Goal: Task Accomplishment & Management: Use online tool/utility

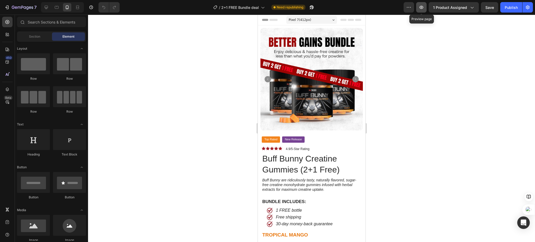
click at [422, 7] on icon "button" at bounding box center [422, 7] width 4 height 3
click at [43, 10] on div at bounding box center [46, 7] width 8 height 8
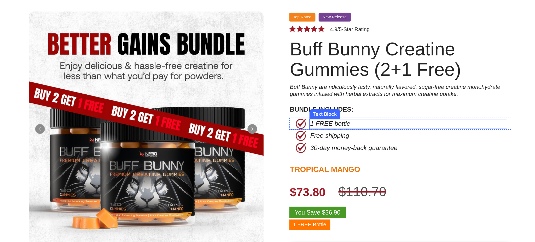
click at [200, 72] on p "1 FREE bottle" at bounding box center [239, 71] width 127 height 5
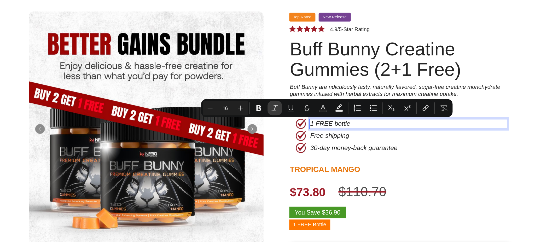
click at [317, 103] on icon "Editor contextual toolbar" at bounding box center [314, 101] width 5 height 5
click at [316, 103] on icon "Editor contextual toolbar" at bounding box center [314, 101] width 5 height 5
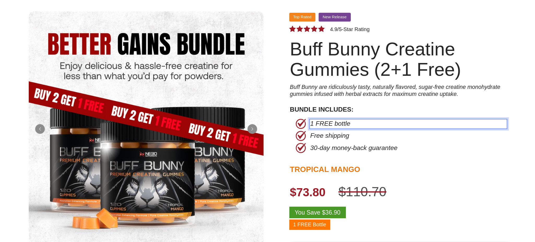
click at [245, 89] on p "30-day money-back guarantee" at bounding box center [227, 87] width 102 height 5
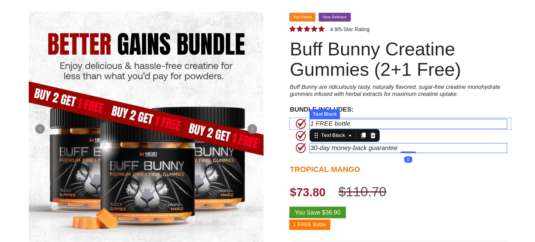
click at [186, 71] on icon "1 FREE bottle" at bounding box center [189, 71] width 26 height 4
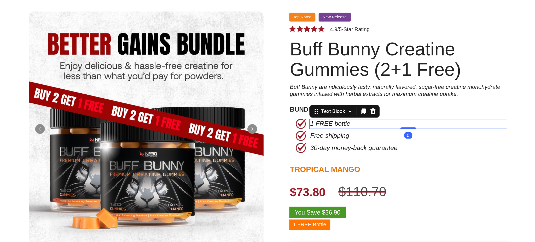
click at [186, 71] on icon "1 FREE bottle" at bounding box center [189, 71] width 26 height 4
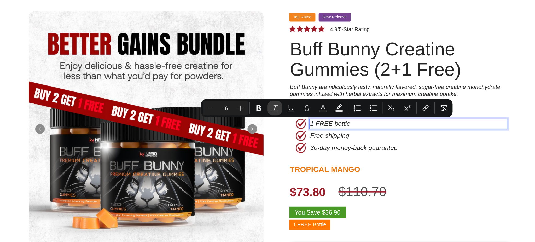
click at [314, 103] on icon "Editor contextual toolbar" at bounding box center [314, 101] width 5 height 5
click at [316, 101] on icon "Editor contextual toolbar" at bounding box center [314, 101] width 5 height 5
click at [239, 87] on p "30-day money-back guarantee" at bounding box center [227, 87] width 102 height 5
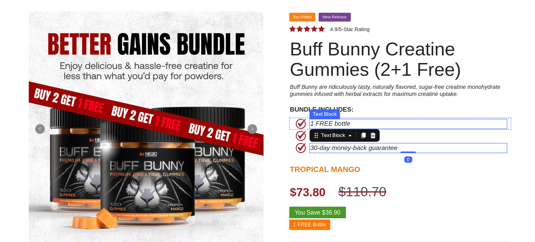
click at [202, 72] on p "1 FREE bottle" at bounding box center [239, 71] width 127 height 5
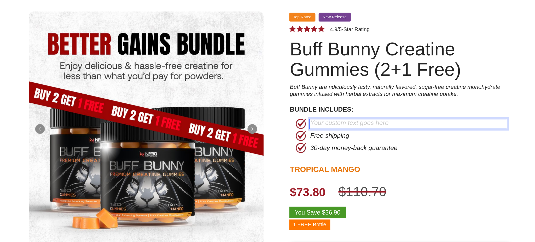
click at [201, 72] on div "Rich Text Editor. Editing area: main" at bounding box center [239, 71] width 128 height 7
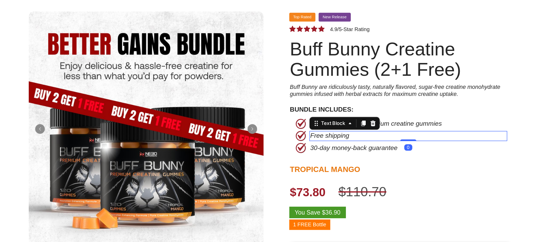
click at [203, 81] on p "Free shipping" at bounding box center [227, 79] width 102 height 5
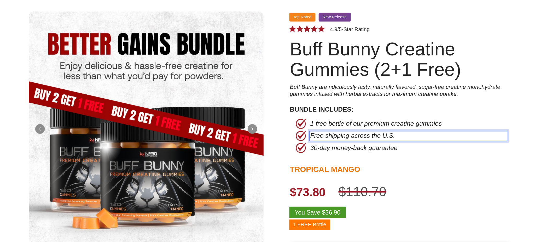
click at [235, 80] on p "Free shipping across the U.S." at bounding box center [227, 79] width 102 height 5
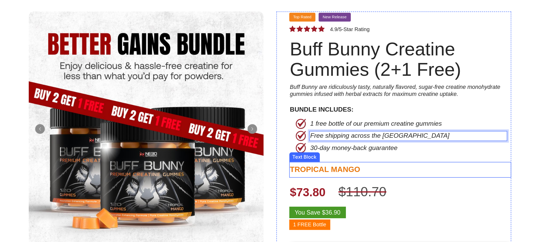
scroll to position [22, 0]
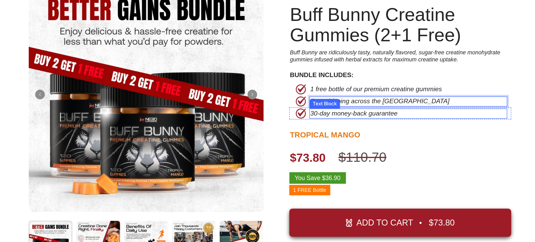
click at [188, 66] on p "30-day money-back guarantee" at bounding box center [227, 64] width 102 height 5
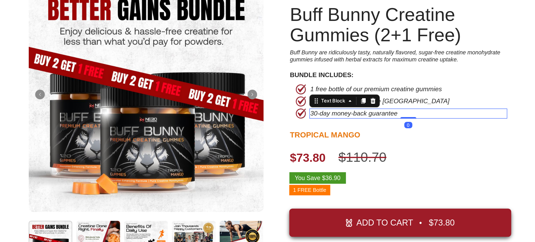
click at [187, 65] on p "30-day money-back guarantee" at bounding box center [227, 64] width 102 height 5
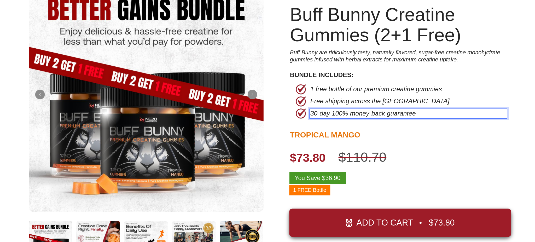
click at [249, 65] on p "30-day 100% money-back guarantee" at bounding box center [227, 64] width 102 height 5
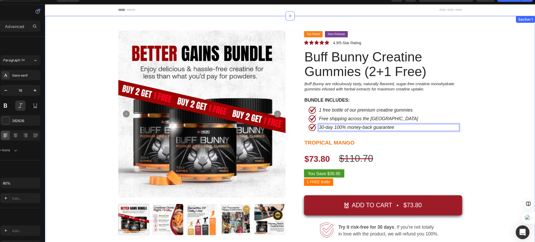
scroll to position [0, 0]
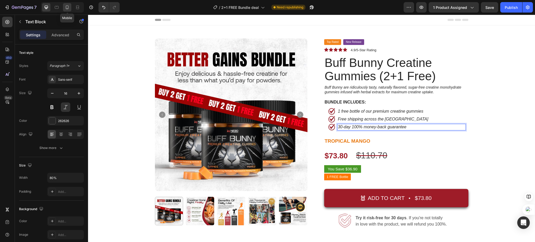
click at [66, 9] on icon at bounding box center [67, 7] width 3 height 4
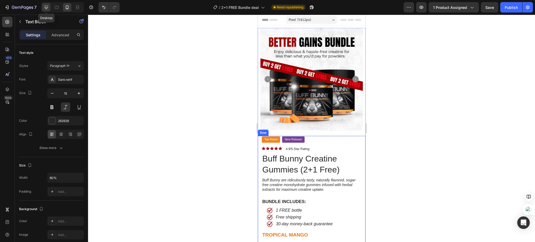
click at [45, 7] on icon at bounding box center [46, 7] width 3 height 3
type input "16"
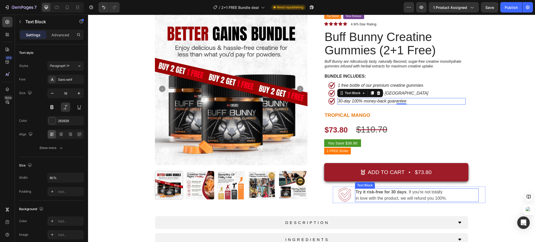
scroll to position [21, 0]
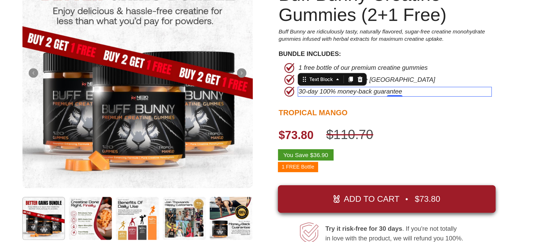
click at [322, 37] on div "Product Images Top Rated Button New Release Button Row Icon Icon Icon Icon Icon…" at bounding box center [144, 89] width 439 height 264
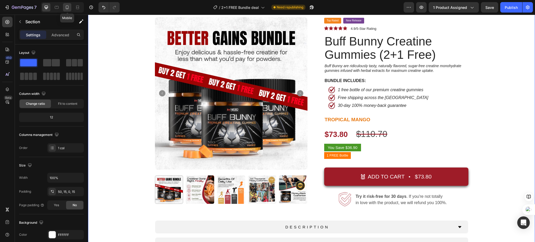
click at [65, 8] on icon at bounding box center [67, 7] width 5 height 5
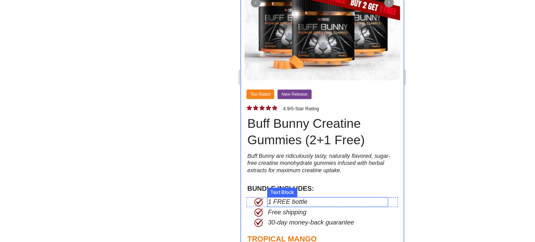
click at [271, 91] on div "Text Block" at bounding box center [268, 94] width 20 height 6
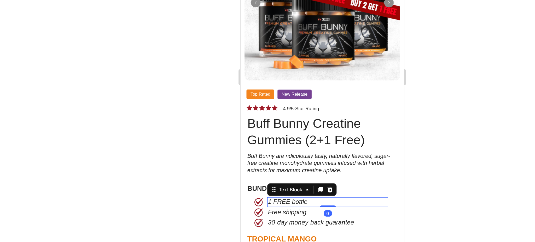
click at [271, 98] on p "1 FREE bottle" at bounding box center [297, 100] width 79 height 5
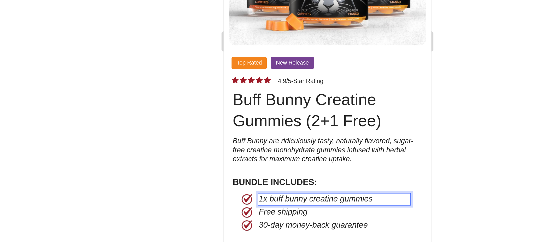
click at [247, 16] on p "1x buff bunny creatine gummies" at bounding box center [281, 18] width 79 height 5
click at [384, 187] on div at bounding box center [311, 128] width 447 height 227
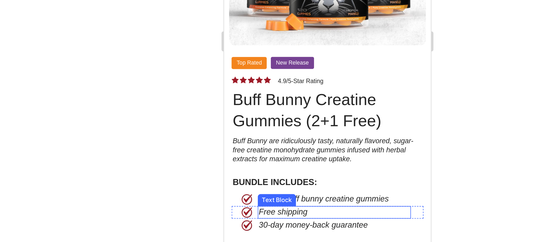
click at [266, 23] on p "Free shipping" at bounding box center [281, 25] width 79 height 5
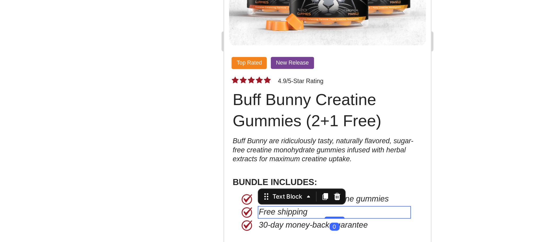
click at [269, 23] on p "Free shipping" at bounding box center [281, 25] width 79 height 5
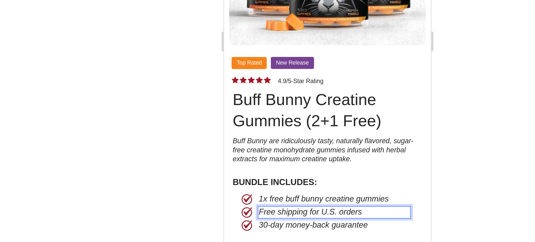
click at [272, 23] on p "Free shipping for U.S. orders" at bounding box center [281, 25] width 79 height 5
click at [395, 194] on div at bounding box center [311, 128] width 447 height 227
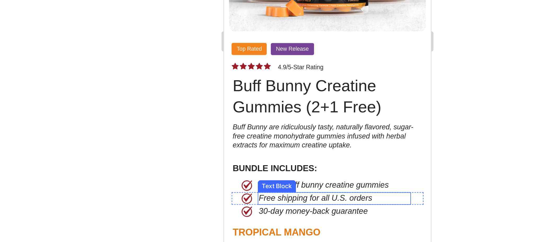
scroll to position [18, 0]
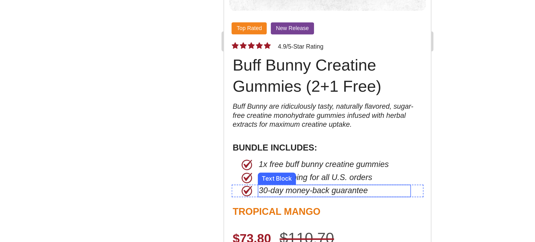
click at [255, 12] on p "30-day money-back guarantee" at bounding box center [281, 14] width 79 height 5
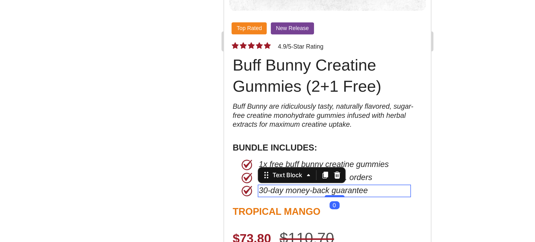
click at [254, 12] on p "30-day money-back guarantee" at bounding box center [281, 14] width 79 height 5
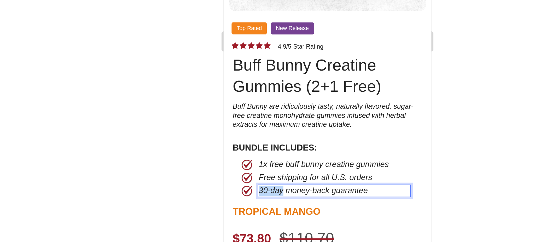
drag, startPoint x: 253, startPoint y: 10, endPoint x: 241, endPoint y: 10, distance: 12.0
click at [242, 12] on p "30-day money-back guarantee" at bounding box center [281, 14] width 79 height 5
click at [390, 179] on div at bounding box center [311, 128] width 447 height 227
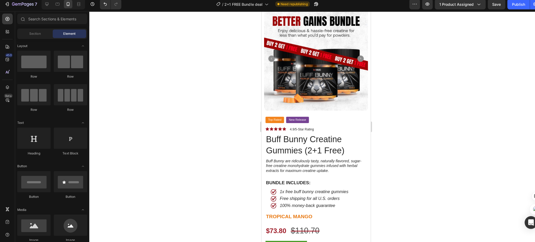
scroll to position [0, 0]
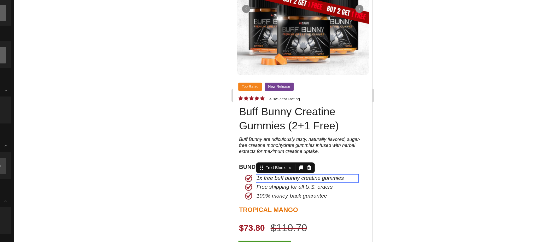
click at [267, 124] on p "1x free buff bunny creatine gummies" at bounding box center [290, 126] width 79 height 5
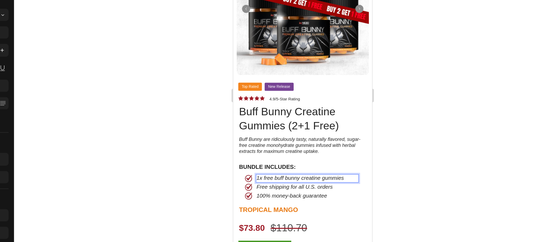
click at [265, 124] on p "1x free buff bunny creatine gummies" at bounding box center [290, 126] width 79 height 5
click at [396, 192] on div at bounding box center [311, 128] width 447 height 227
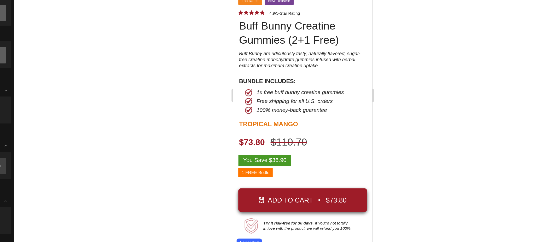
scroll to position [72, 0]
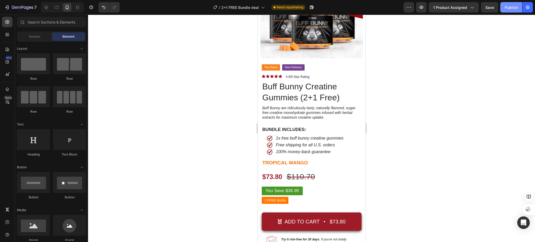
click at [506, 11] on button "Publish" at bounding box center [512, 7] width 22 height 10
click at [285, 187] on pre "You Save $36.90" at bounding box center [282, 191] width 41 height 9
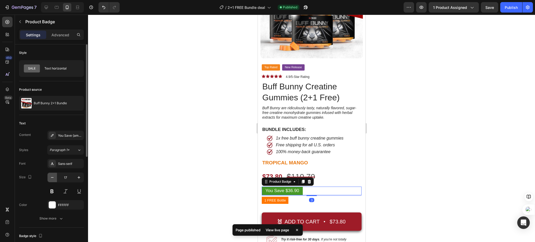
click at [55, 177] on icon "button" at bounding box center [52, 177] width 5 height 5
type input "15"
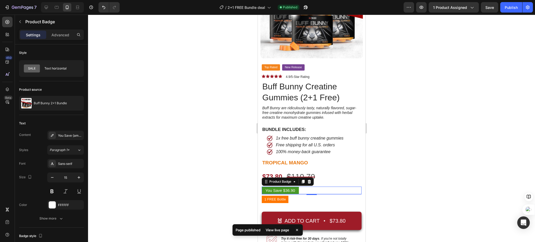
click at [182, 148] on div at bounding box center [311, 128] width 447 height 227
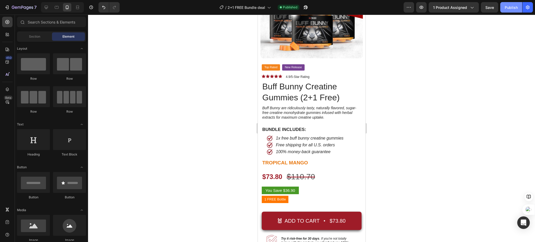
click at [516, 5] on div "Publish" at bounding box center [511, 7] width 13 height 5
click at [280, 197] on span "1 FREE Bottle" at bounding box center [274, 199] width 21 height 4
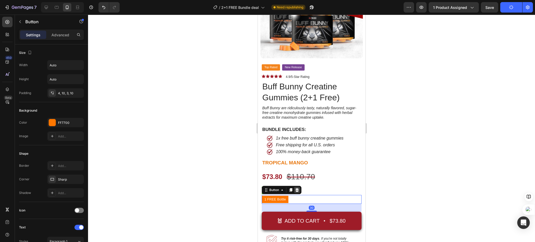
click at [298, 188] on icon at bounding box center [296, 190] width 3 height 4
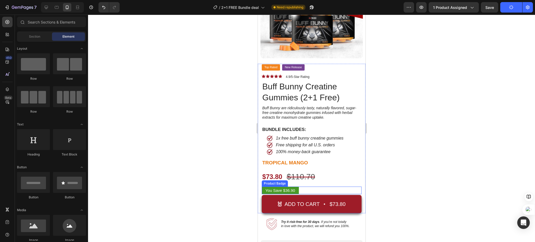
click at [326, 187] on div "You Save $36.90" at bounding box center [312, 191] width 100 height 8
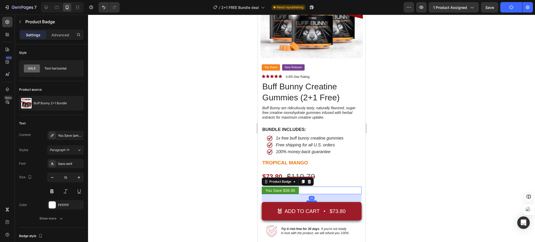
drag, startPoint x: 310, startPoint y: 189, endPoint x: 313, endPoint y: 196, distance: 7.6
click at [313, 201] on div at bounding box center [311, 202] width 10 height 2
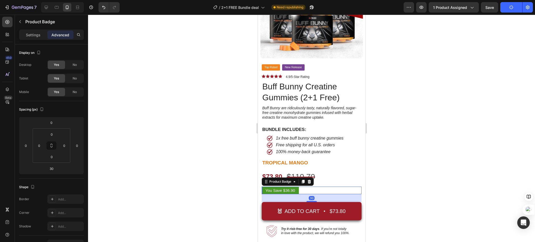
click at [422, 167] on div at bounding box center [311, 128] width 447 height 227
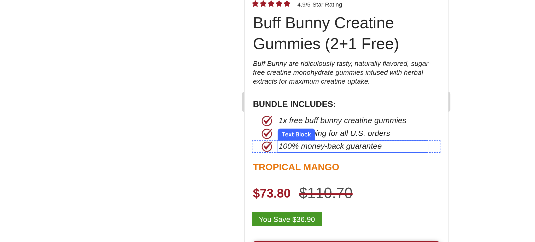
click at [262, 22] on p "100% money-back guarantee" at bounding box center [301, 24] width 79 height 5
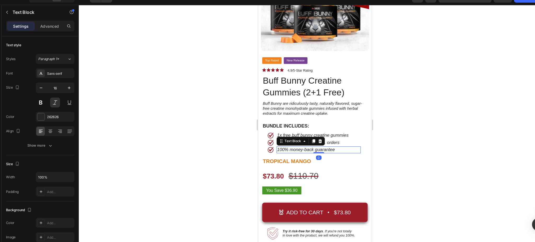
scroll to position [0, 0]
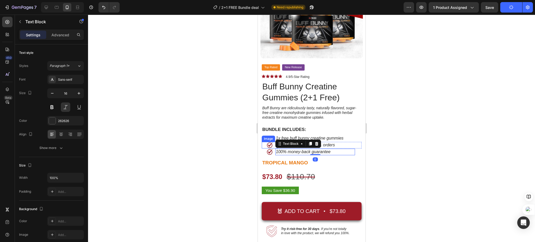
click at [174, 123] on div at bounding box center [311, 128] width 447 height 227
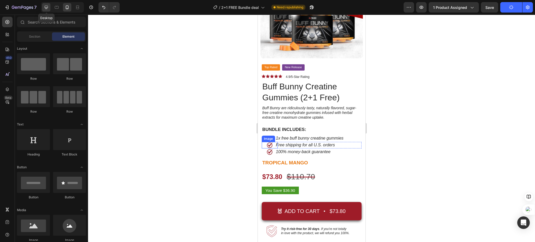
click at [49, 8] on icon at bounding box center [46, 7] width 5 height 5
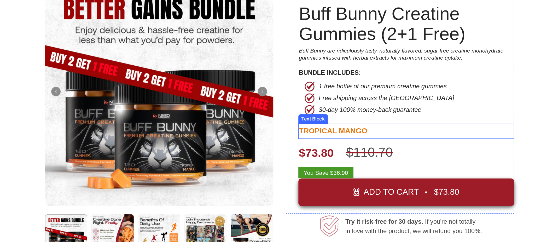
scroll to position [2, 0]
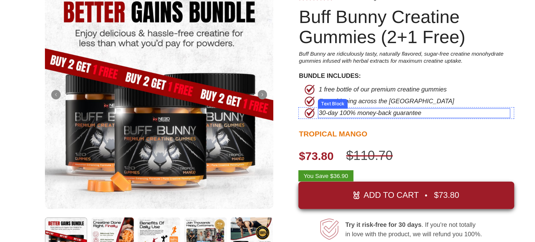
click at [208, 59] on p "30-day 100% money-back guarantee" at bounding box center [246, 58] width 102 height 5
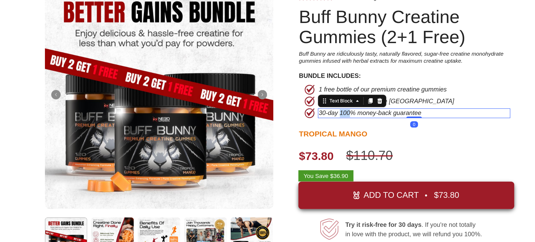
click at [207, 59] on p "30-day 100% money-back guarantee" at bounding box center [246, 58] width 102 height 5
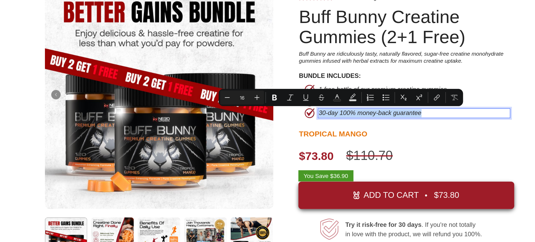
click at [207, 59] on p "30-day 100% money-back guarantee" at bounding box center [246, 58] width 102 height 5
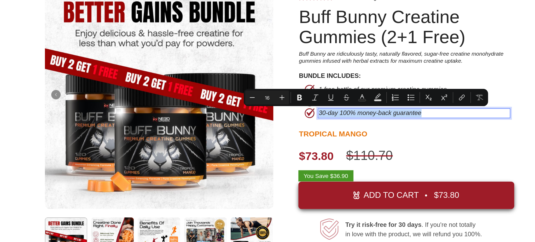
click at [207, 58] on p "30-day 100% money-back guarantee" at bounding box center [246, 58] width 102 height 5
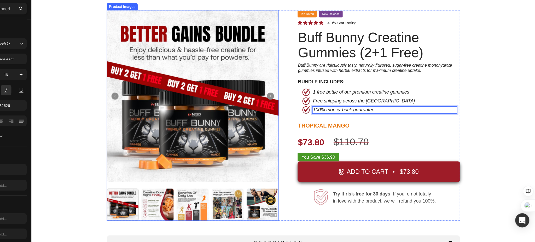
scroll to position [0, 0]
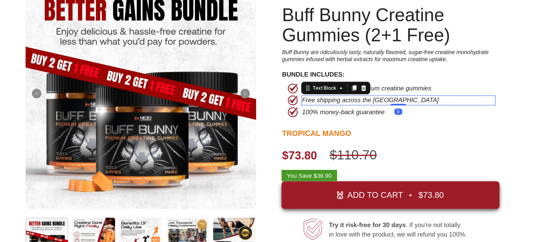
click at [230, 47] on p "Free shipping across the [GEOGRAPHIC_DATA]" at bounding box center [226, 47] width 102 height 5
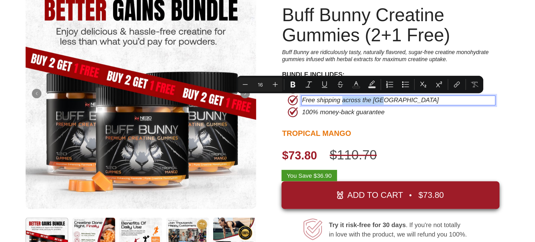
drag, startPoint x: 232, startPoint y: 48, endPoint x: 198, endPoint y: 50, distance: 34.3
click at [198, 50] on p "Free shipping across the [GEOGRAPHIC_DATA]" at bounding box center [226, 47] width 102 height 5
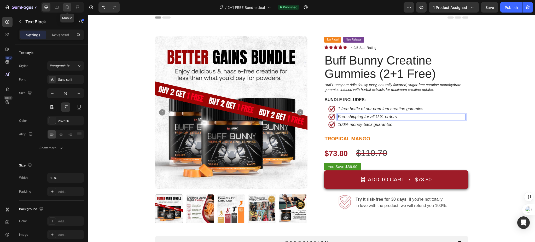
click at [70, 8] on icon at bounding box center [67, 7] width 5 height 5
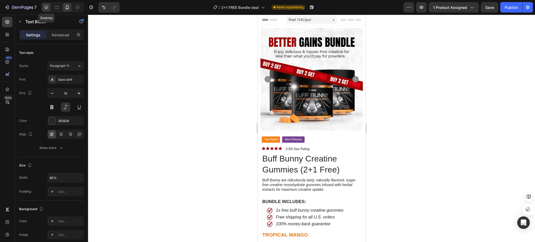
click at [45, 8] on icon at bounding box center [46, 7] width 5 height 5
type input "16"
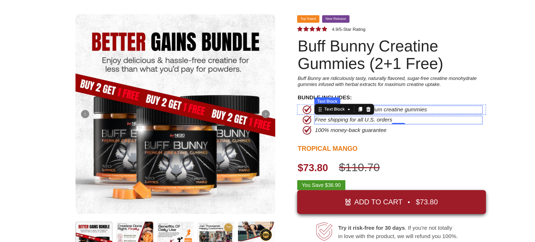
click at [291, 78] on p "1 free bottle of our premium creatine gummies" at bounding box center [301, 79] width 127 height 5
click at [325, 79] on p "1 free bottle of our premium creatine gummies" at bounding box center [301, 79] width 127 height 5
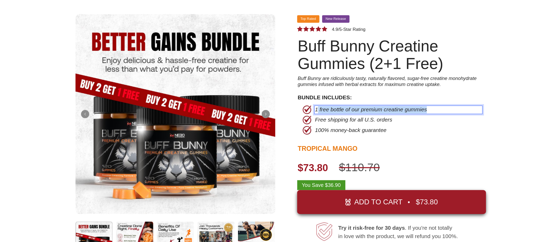
drag, startPoint x: 331, startPoint y: 79, endPoint x: 238, endPoint y: 81, distance: 93.4
click at [238, 81] on p "1 free bottle of our premium creatine gummies" at bounding box center [301, 79] width 127 height 5
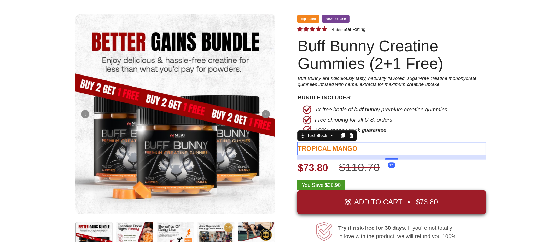
click at [361, 108] on p "TROPICAL MANGO" at bounding box center [296, 109] width 143 height 9
click at [391, 97] on div "Product Images Top Rated Button New Release Button Row Icon Icon Icon Icon Icon…" at bounding box center [211, 137] width 439 height 260
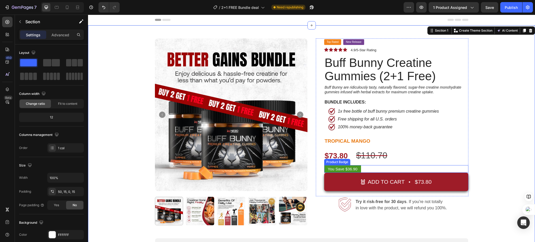
click at [381, 169] on div "You Save $36.90" at bounding box center [396, 169] width 144 height 8
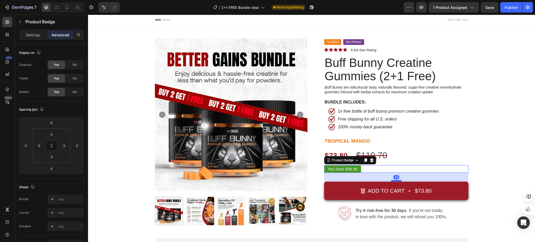
drag, startPoint x: 396, startPoint y: 172, endPoint x: 396, endPoint y: 181, distance: 8.9
click at [396, 181] on div at bounding box center [396, 181] width 10 height 2
type input "34"
click at [512, 150] on div "Product Images Top Rated Button New Release Button Row Icon Icon Icon Icon Icon…" at bounding box center [311, 168] width 439 height 260
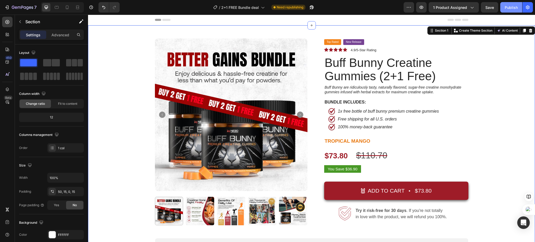
click at [516, 9] on div "Publish" at bounding box center [511, 7] width 13 height 5
click at [66, 6] on icon at bounding box center [67, 7] width 3 height 4
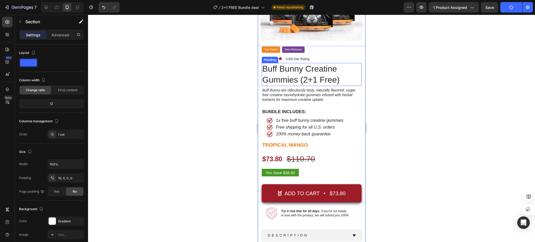
scroll to position [105, 0]
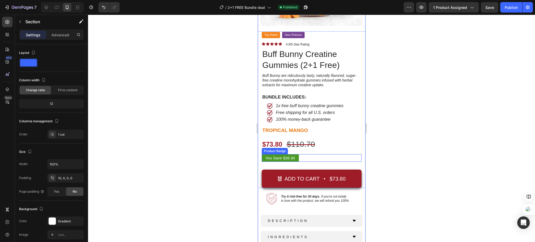
drag, startPoint x: 276, startPoint y: 154, endPoint x: 272, endPoint y: 154, distance: 4.5
click at [276, 154] on pre "You Save $36.90" at bounding box center [280, 158] width 37 height 8
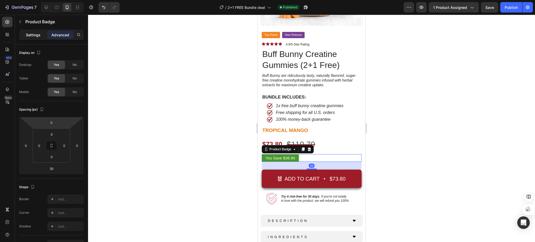
click at [32, 36] on p "Settings" at bounding box center [33, 34] width 15 height 5
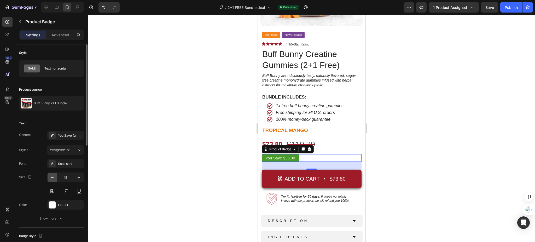
click at [54, 177] on icon "button" at bounding box center [52, 177] width 5 height 5
type input "13"
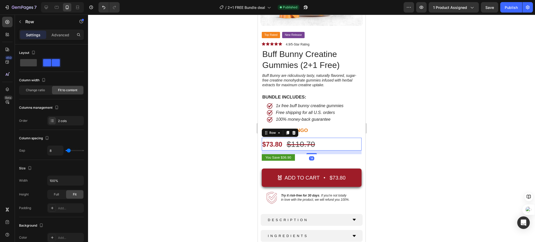
click at [326, 138] on div "$73.80 Product Price Product Price $110.70 Product Price Product Price Row 14" at bounding box center [312, 144] width 100 height 13
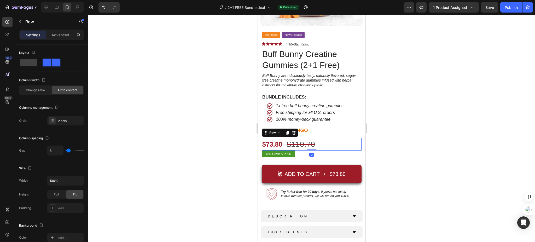
drag, startPoint x: 309, startPoint y: 148, endPoint x: 359, endPoint y: 138, distance: 51.4
click at [308, 143] on div "$73.80 Product Price Product Price $110.70 Product Price Product Price Row 0" at bounding box center [312, 144] width 100 height 13
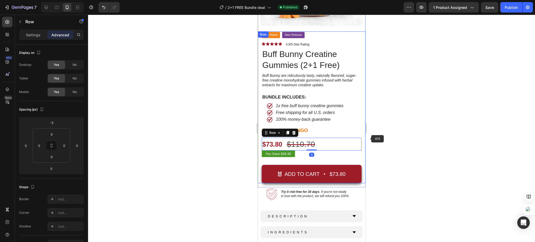
click at [415, 144] on div at bounding box center [311, 128] width 447 height 227
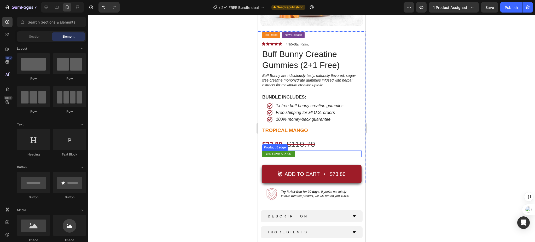
click at [310, 151] on div "You Save $36.90" at bounding box center [312, 154] width 100 height 7
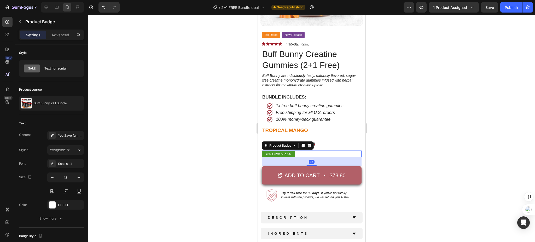
click at [310, 165] on div at bounding box center [311, 165] width 10 height 1
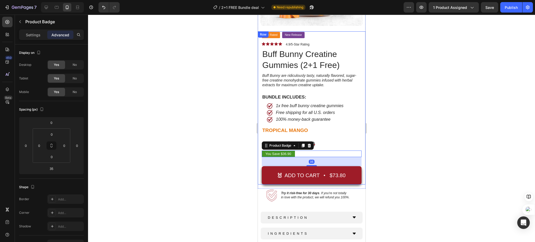
click at [413, 138] on div at bounding box center [311, 128] width 447 height 227
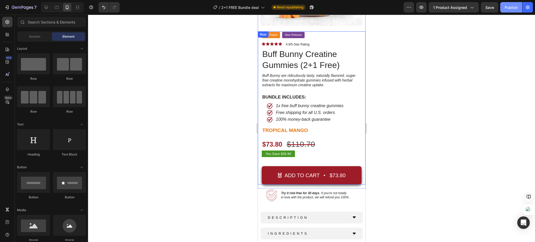
click at [510, 8] on div "Publish" at bounding box center [511, 7] width 13 height 5
click at [482, 83] on div at bounding box center [311, 128] width 447 height 227
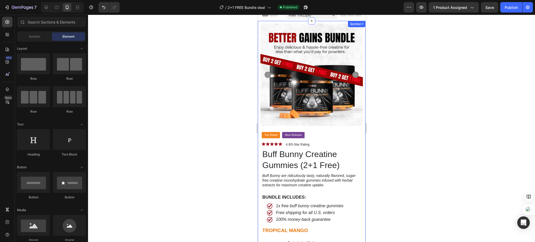
scroll to position [0, 0]
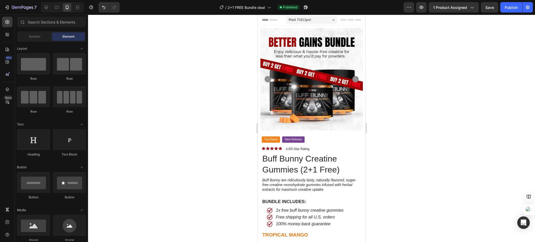
drag, startPoint x: 496, startPoint y: 47, endPoint x: 228, endPoint y: 186, distance: 302.0
click at [209, 186] on div at bounding box center [311, 128] width 447 height 227
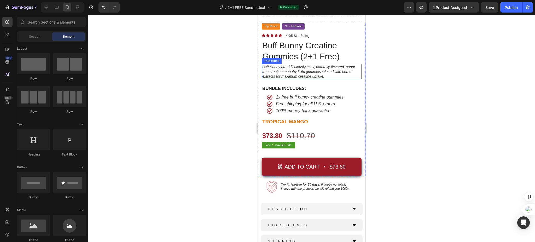
scroll to position [139, 0]
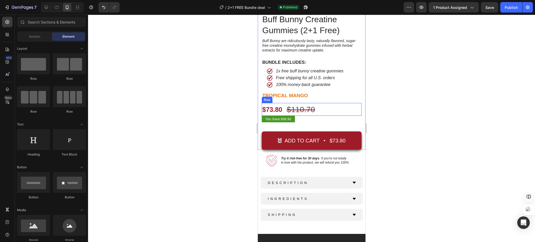
click at [320, 103] on div "$73.80 Product Price Product Price $110.70 Product Price Product Price Row" at bounding box center [312, 109] width 100 height 13
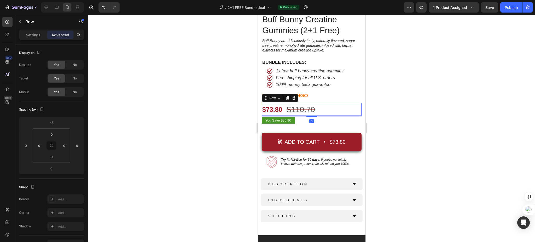
click at [310, 116] on div at bounding box center [311, 117] width 10 height 2
type input "5"
click at [412, 108] on div at bounding box center [311, 128] width 447 height 227
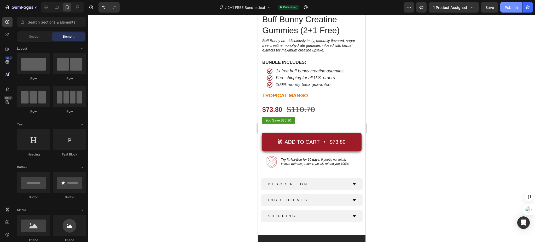
click at [511, 7] on div "Publish" at bounding box center [511, 7] width 13 height 5
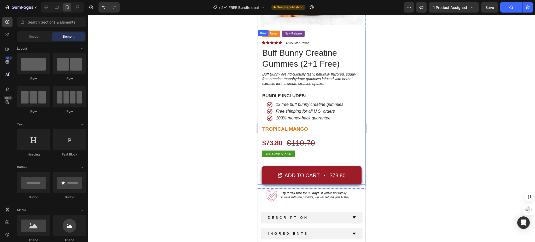
scroll to position [105, 0]
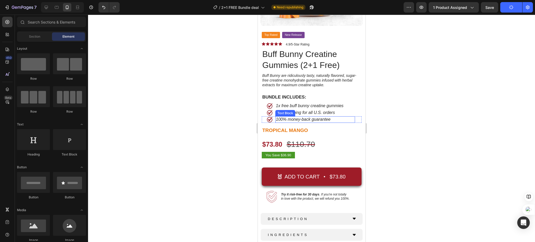
click at [298, 117] on p "100% money-back guarantee" at bounding box center [315, 119] width 79 height 5
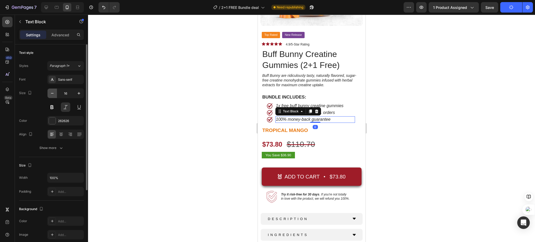
click at [55, 94] on button "button" at bounding box center [52, 93] width 9 height 9
type input "15"
click at [331, 110] on p "Free shipping for all U.S. orders" at bounding box center [315, 112] width 79 height 5
click at [56, 91] on button "button" at bounding box center [52, 93] width 9 height 9
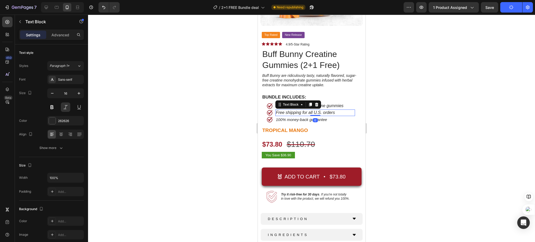
type input "15"
click at [335, 103] on p "1x free buff bunny creatine gummies" at bounding box center [315, 105] width 79 height 5
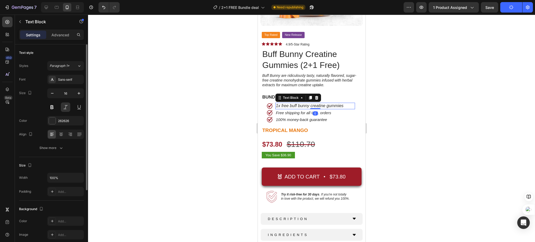
drag, startPoint x: 55, startPoint y: 93, endPoint x: 64, endPoint y: 92, distance: 9.5
click at [54, 93] on icon "button" at bounding box center [52, 93] width 5 height 5
type input "15"
click at [174, 109] on div at bounding box center [311, 128] width 447 height 227
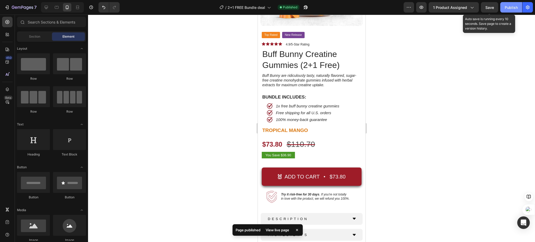
click at [505, 9] on div "Publish" at bounding box center [511, 7] width 13 height 5
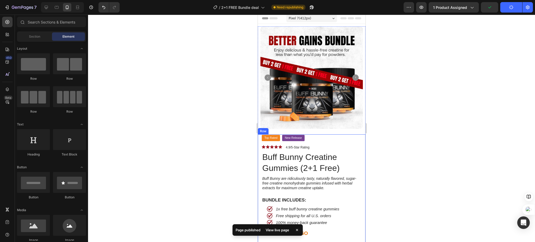
scroll to position [0, 0]
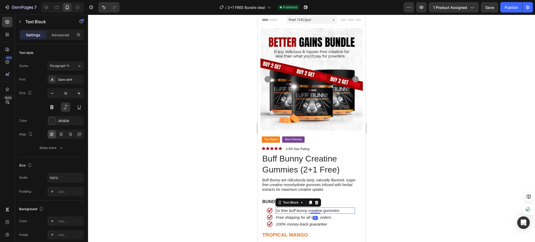
click at [296, 208] on p "1x free buff bunny creatine gummies" at bounding box center [315, 210] width 79 height 5
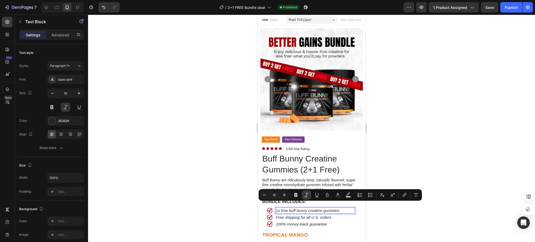
click at [308, 193] on icon "Editor contextual toolbar" at bounding box center [306, 194] width 5 height 5
click at [209, 178] on div at bounding box center [311, 128] width 447 height 227
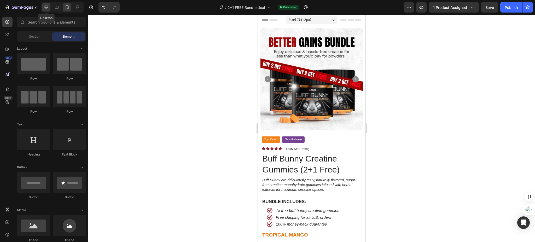
click at [49, 11] on div at bounding box center [46, 7] width 8 height 8
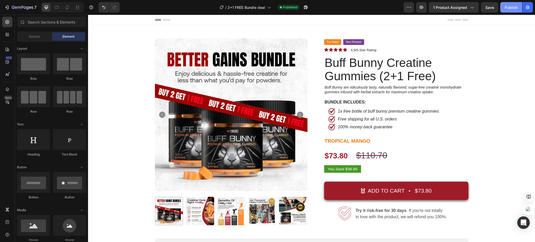
click at [505, 10] on div "Publish" at bounding box center [511, 7] width 13 height 5
